Goal: Task Accomplishment & Management: Manage account settings

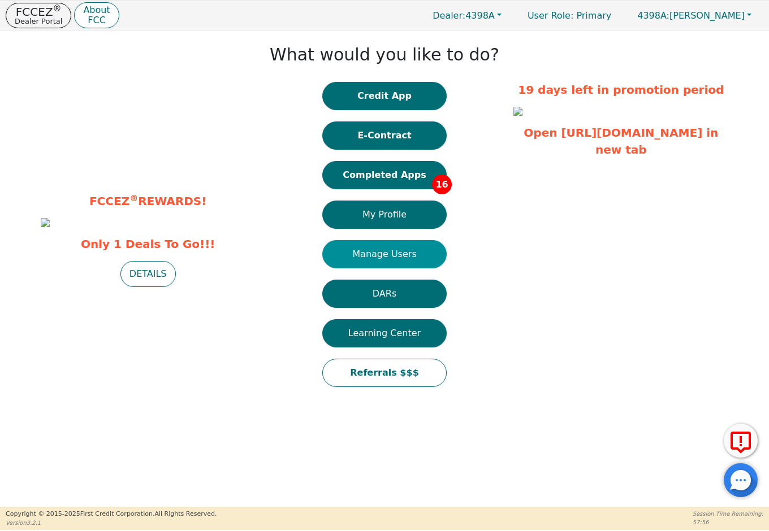
click at [387, 257] on button "Manage Users" at bounding box center [384, 254] width 124 height 28
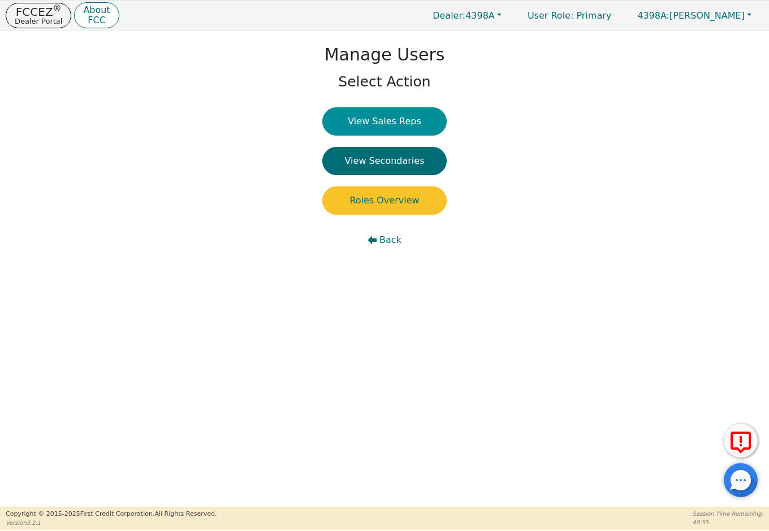
click at [389, 118] on button "View Sales Reps" at bounding box center [384, 121] width 124 height 28
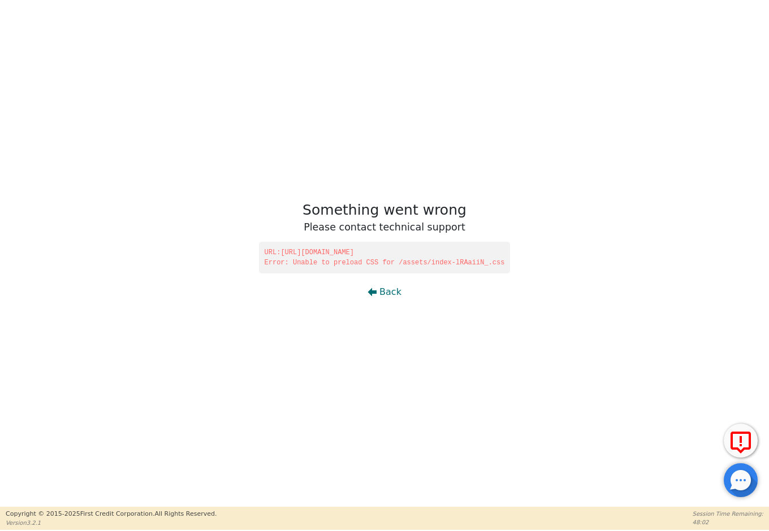
click at [393, 289] on span "Back" at bounding box center [390, 292] width 22 height 14
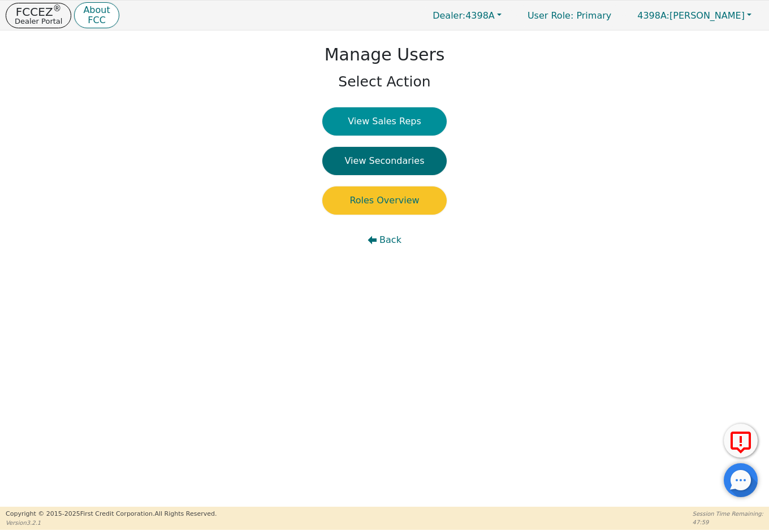
click at [386, 126] on button "View Sales Reps" at bounding box center [384, 121] width 124 height 28
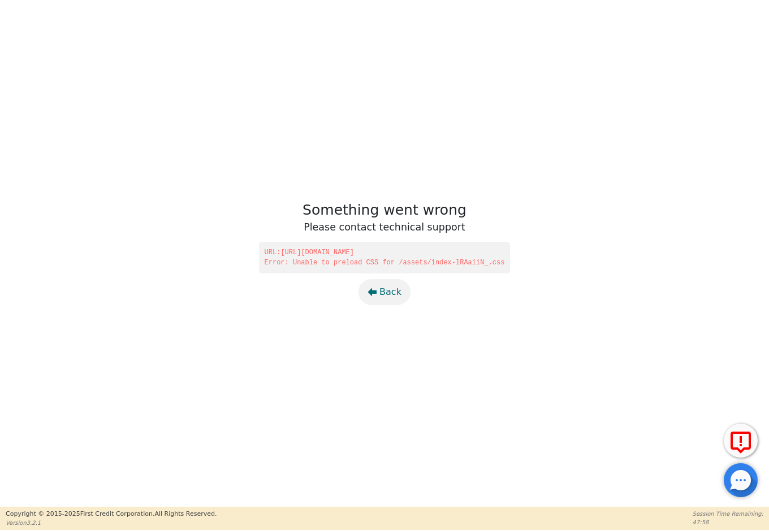
click at [378, 293] on button "Back" at bounding box center [384, 292] width 52 height 26
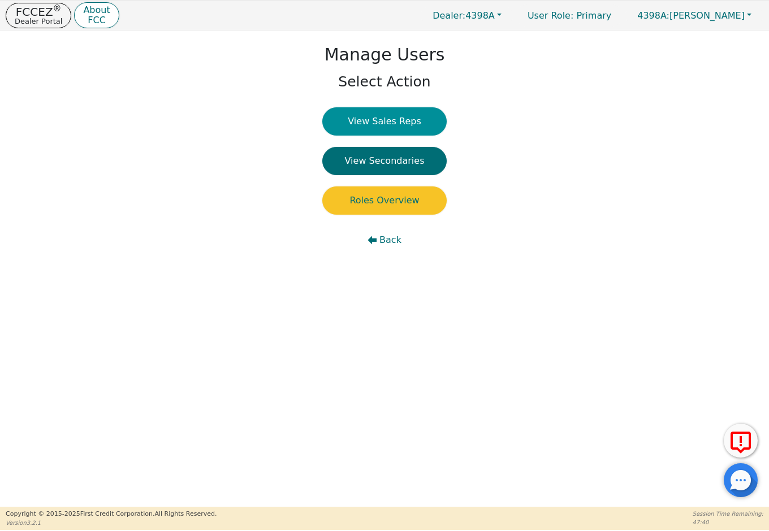
click at [375, 114] on button "View Sales Reps" at bounding box center [384, 121] width 124 height 28
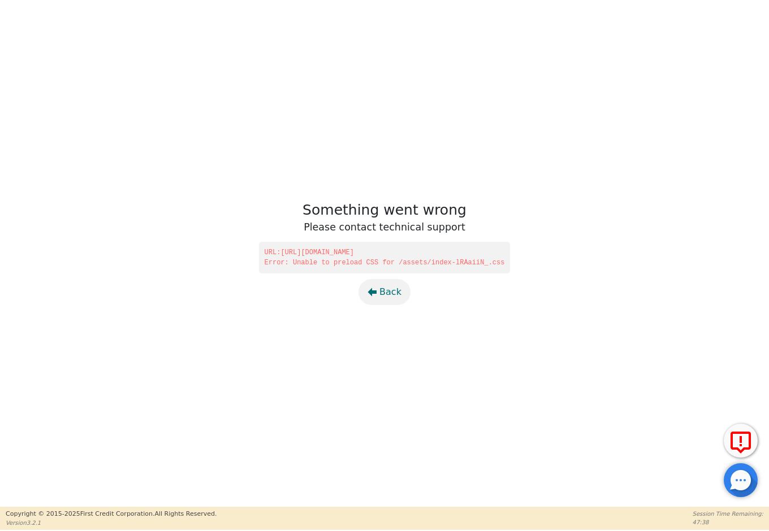
click at [388, 284] on button "Back" at bounding box center [384, 292] width 52 height 26
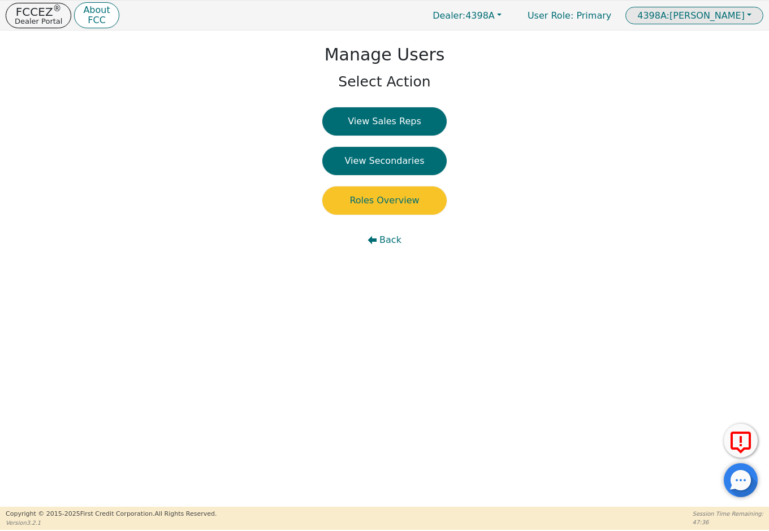
click at [713, 12] on span "4398A: [PERSON_NAME]" at bounding box center [690, 15] width 107 height 11
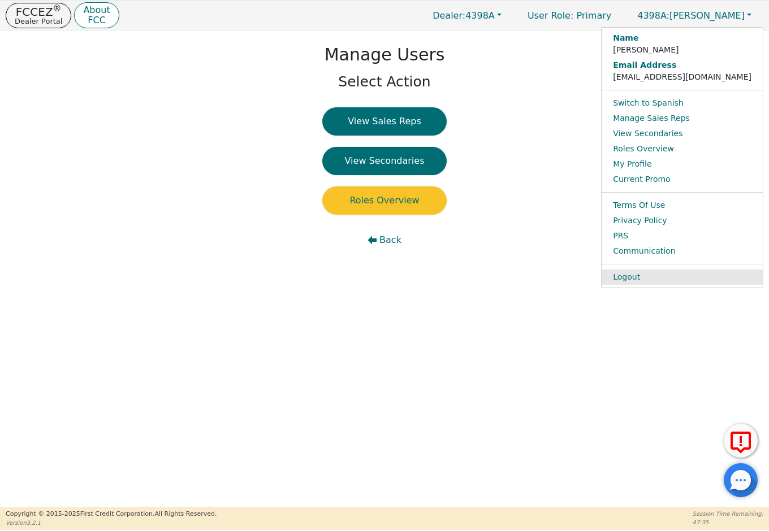
click at [684, 275] on link "Logout" at bounding box center [681, 277] width 161 height 15
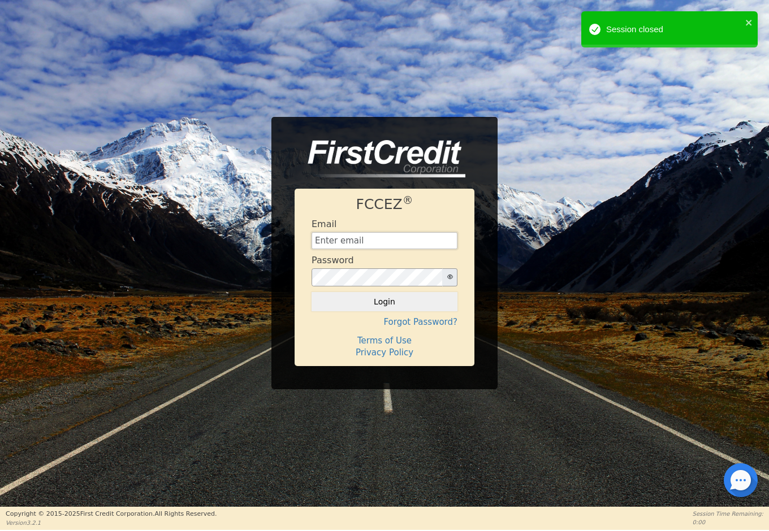
type input "[EMAIL_ADDRESS][DOMAIN_NAME]"
click at [384, 302] on button "Login" at bounding box center [384, 301] width 146 height 19
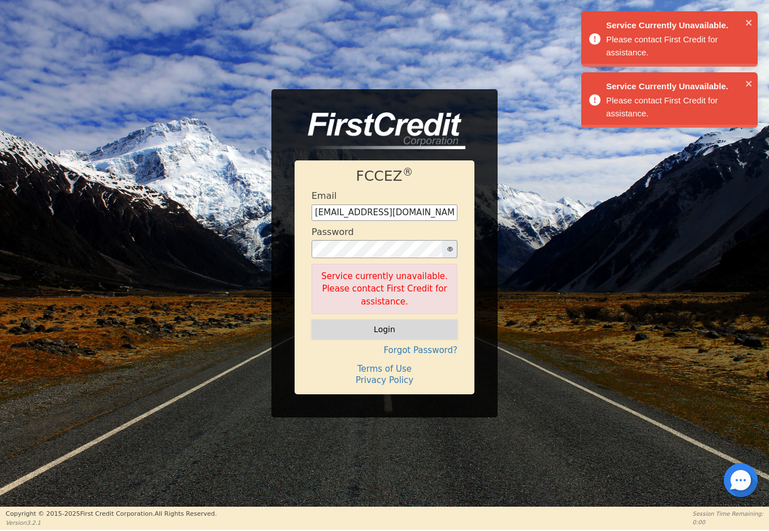
click at [405, 320] on button "Login" at bounding box center [384, 329] width 146 height 19
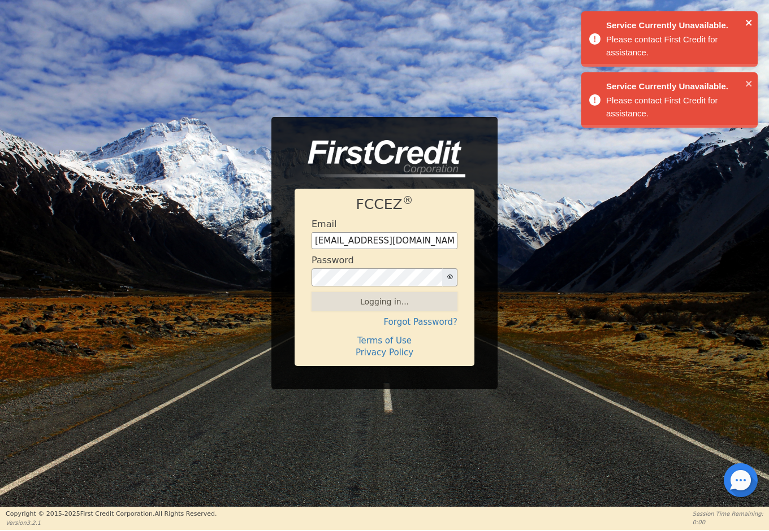
click at [749, 23] on icon "close" at bounding box center [748, 23] width 6 height 6
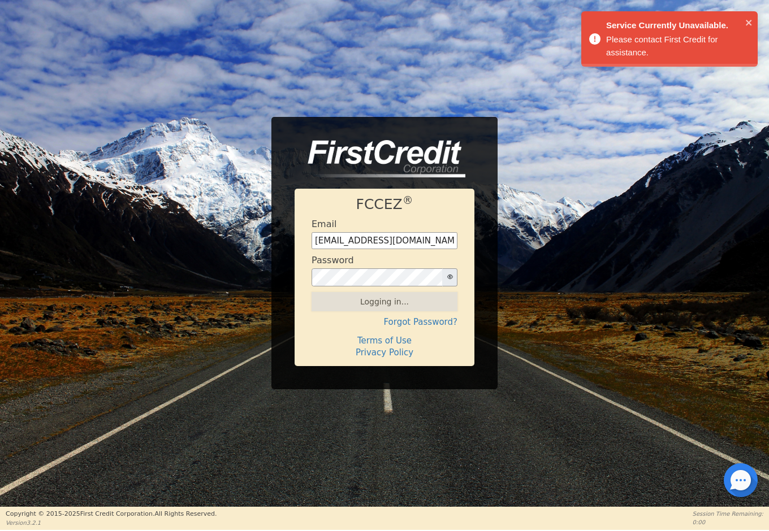
click at [748, 81] on div "FCCEZ ® Email [EMAIL_ADDRESS][DOMAIN_NAME] Password Logging in... Forgot Passwo…" at bounding box center [384, 253] width 769 height 507
click at [749, 22] on icon "close" at bounding box center [748, 23] width 6 height 6
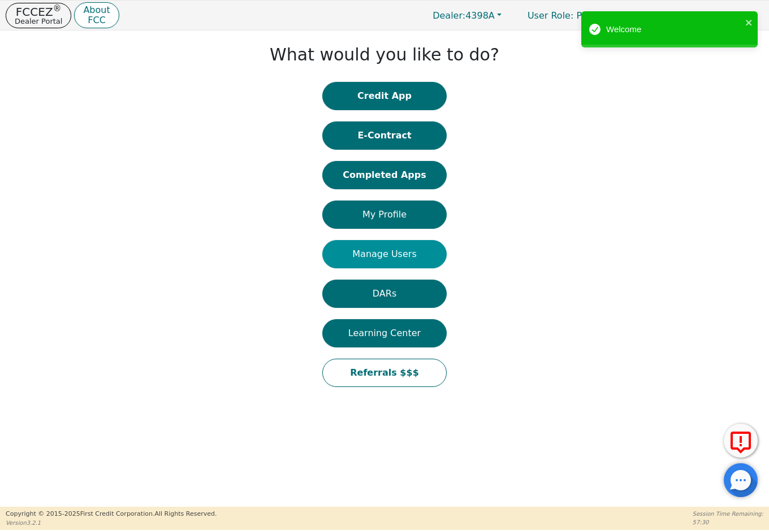
click at [396, 257] on button "Manage Users" at bounding box center [384, 254] width 124 height 28
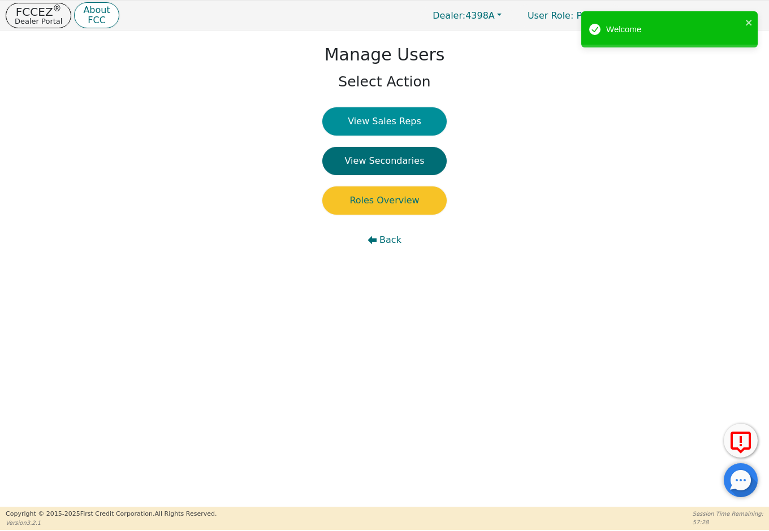
click at [384, 116] on button "View Sales Reps" at bounding box center [384, 121] width 124 height 28
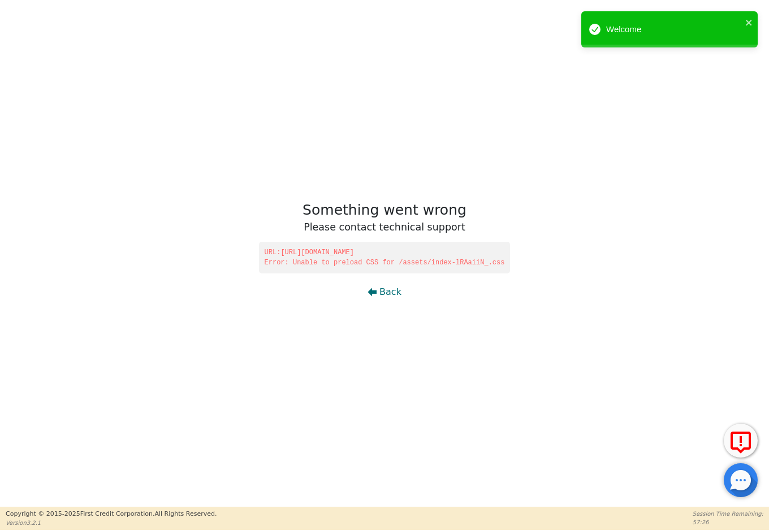
click at [361, 251] on span "URL: [URL][DOMAIN_NAME]" at bounding box center [384, 253] width 240 height 10
click at [376, 289] on icon "button" at bounding box center [371, 292] width 9 height 9
